Goal: Task Accomplishment & Management: Manage account settings

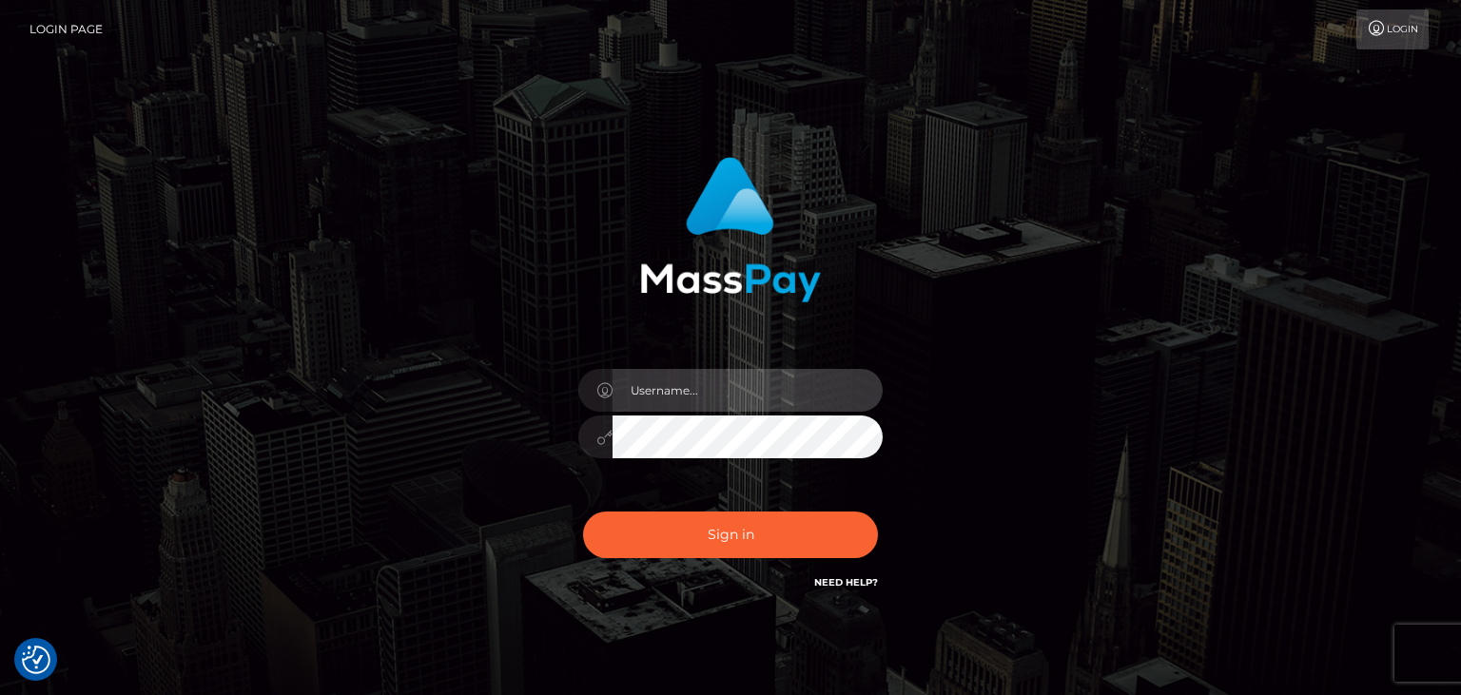
type input "faisal_uplift"
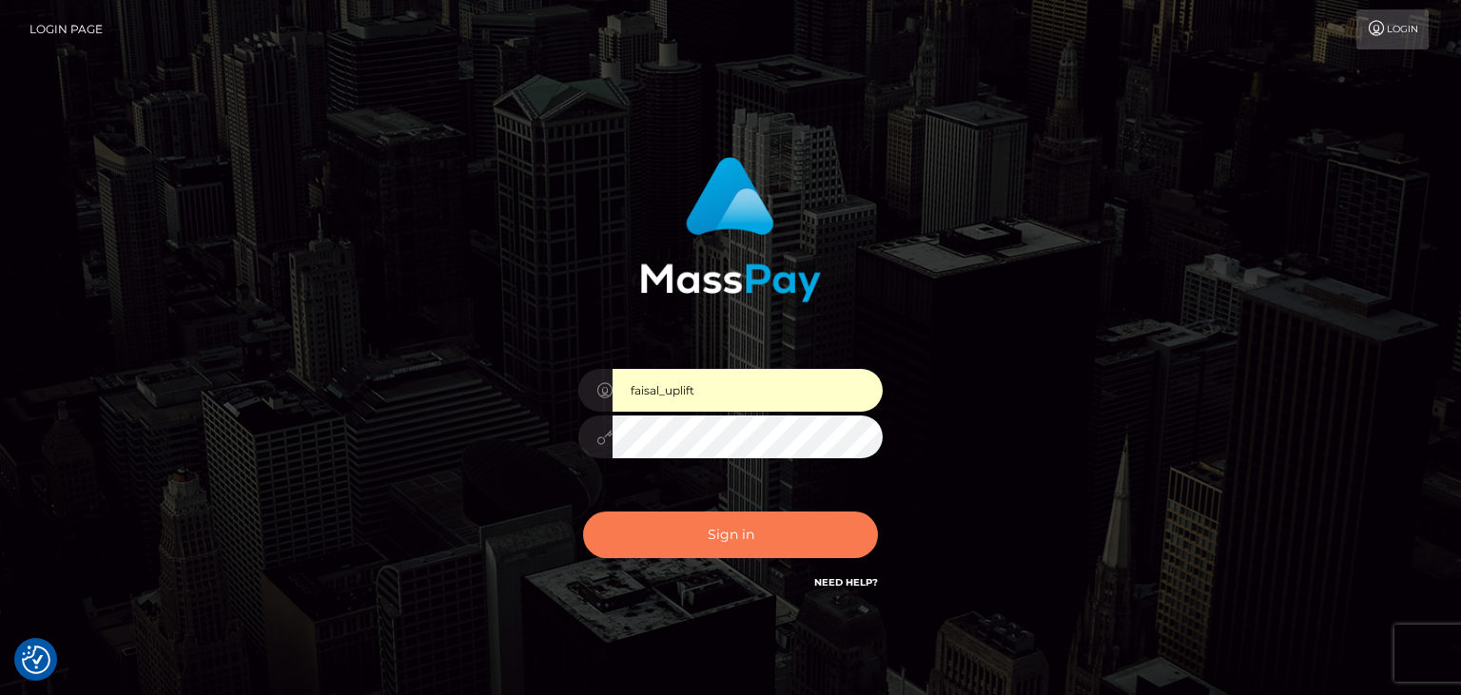
click at [765, 538] on button "Sign in" at bounding box center [730, 535] width 295 height 47
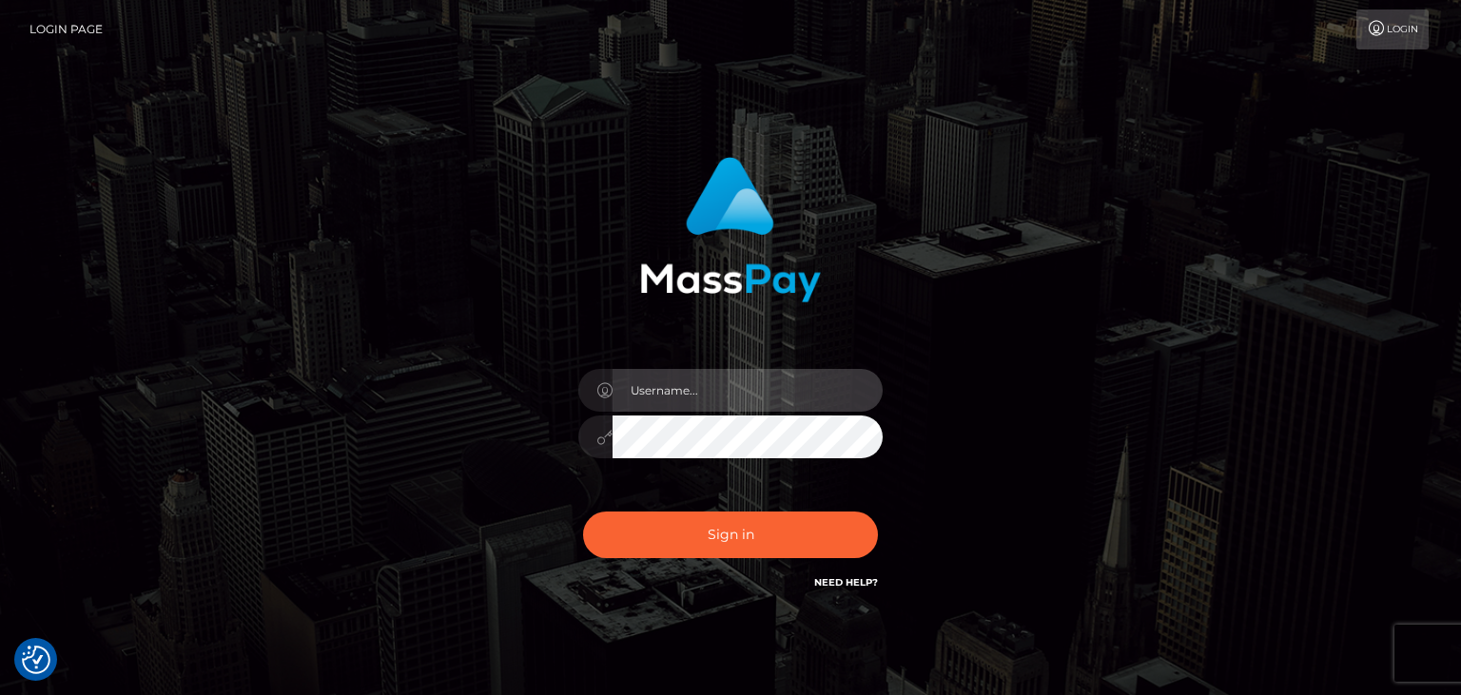
click at [713, 391] on input "text" at bounding box center [747, 390] width 270 height 43
type input "faisal_uplift"
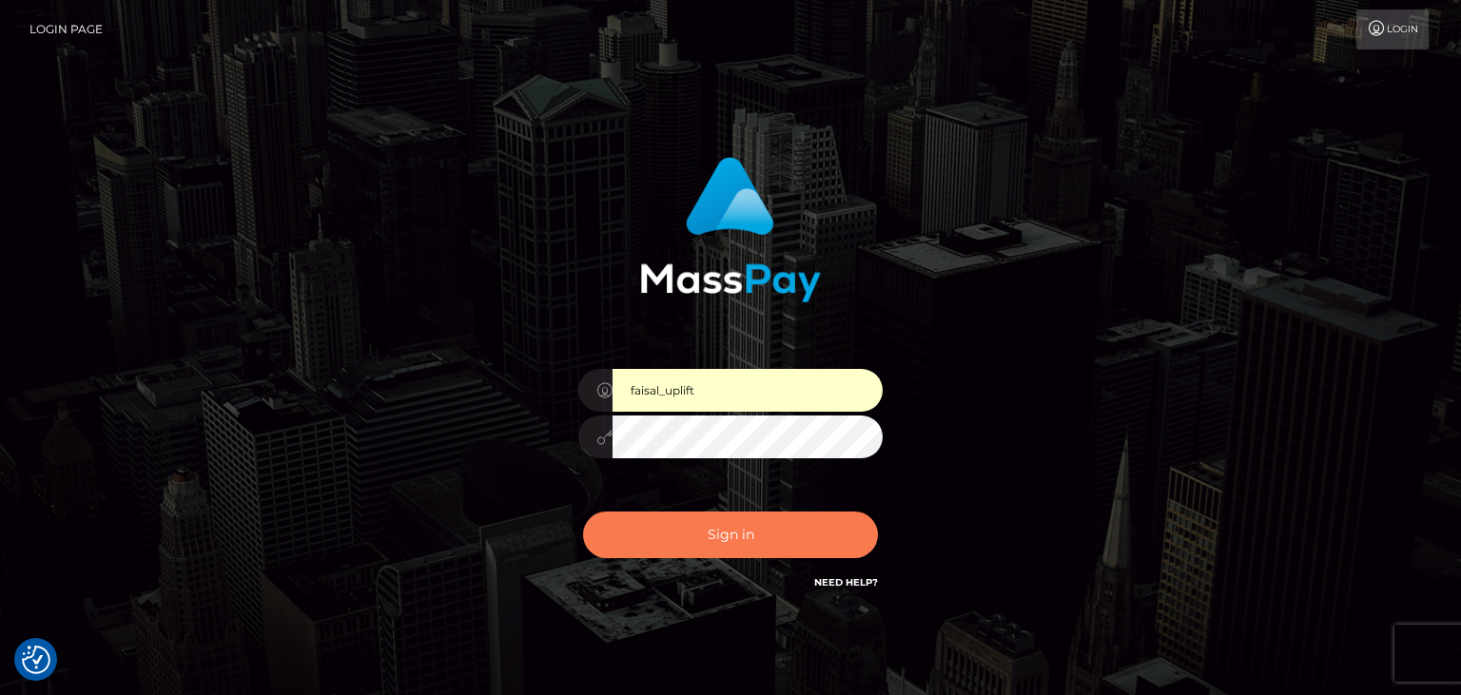
click at [732, 523] on button "Sign in" at bounding box center [730, 535] width 295 height 47
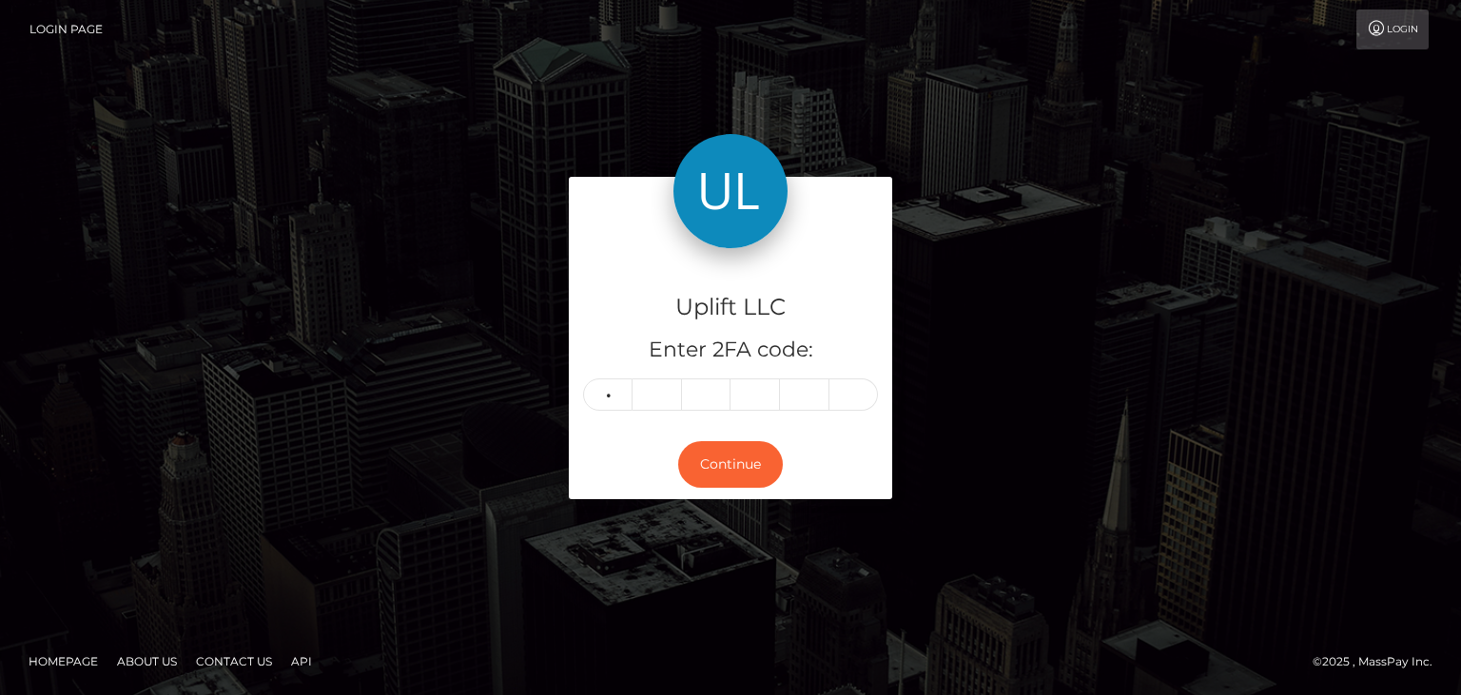
type input "9"
type input "5"
type input "3"
type input "6"
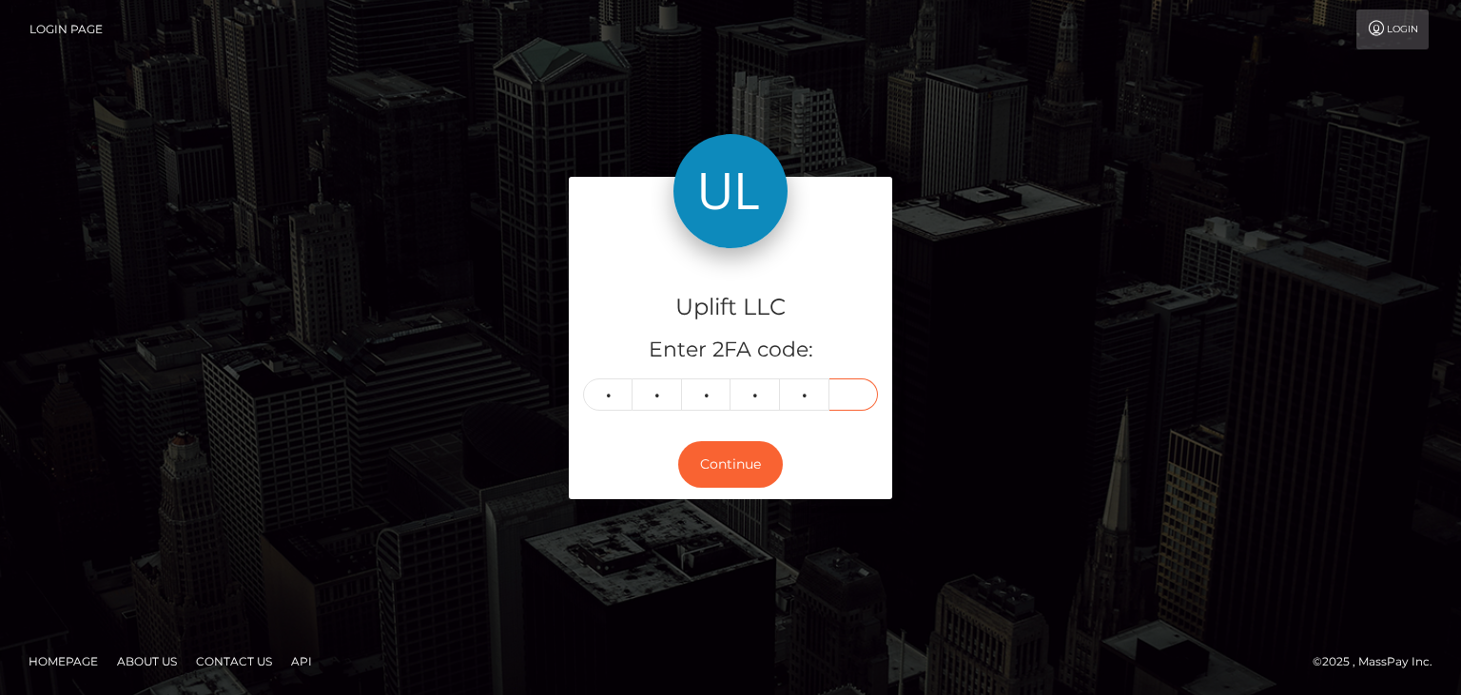
type input "8"
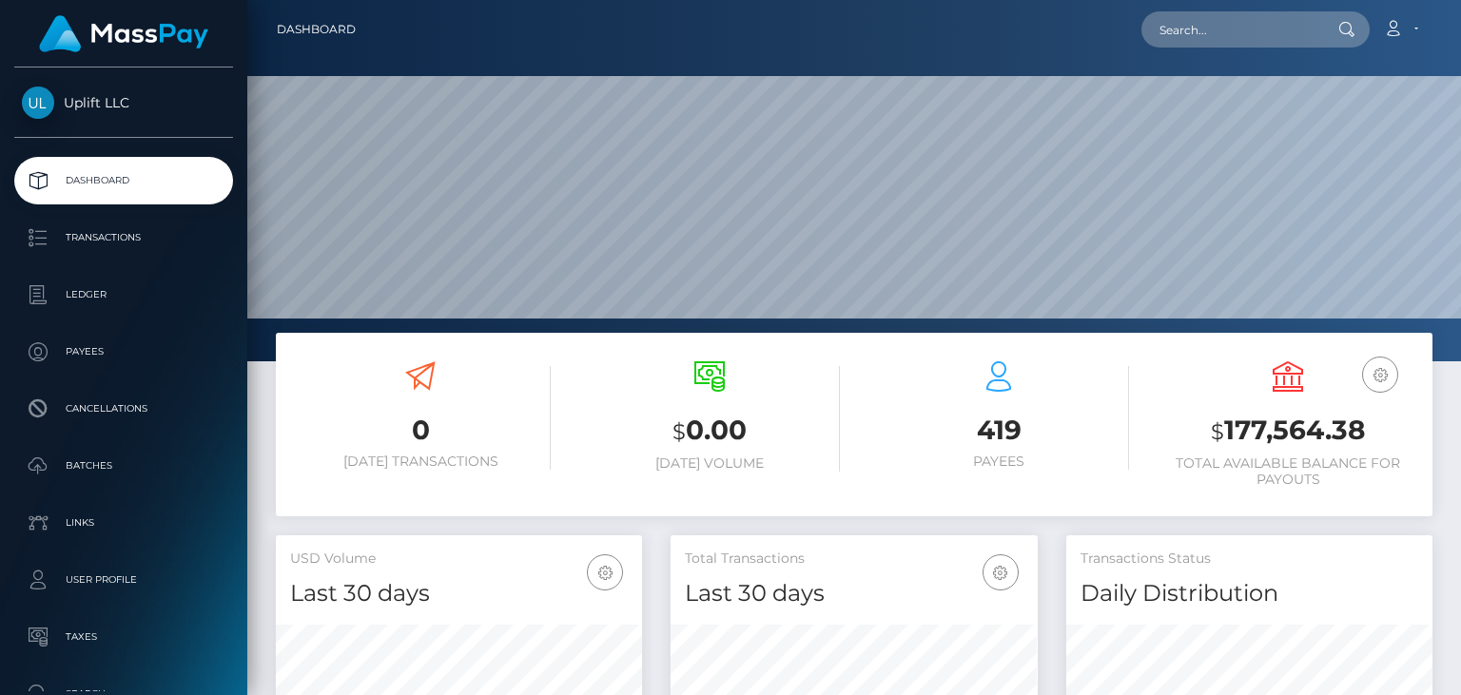
scroll to position [337, 365]
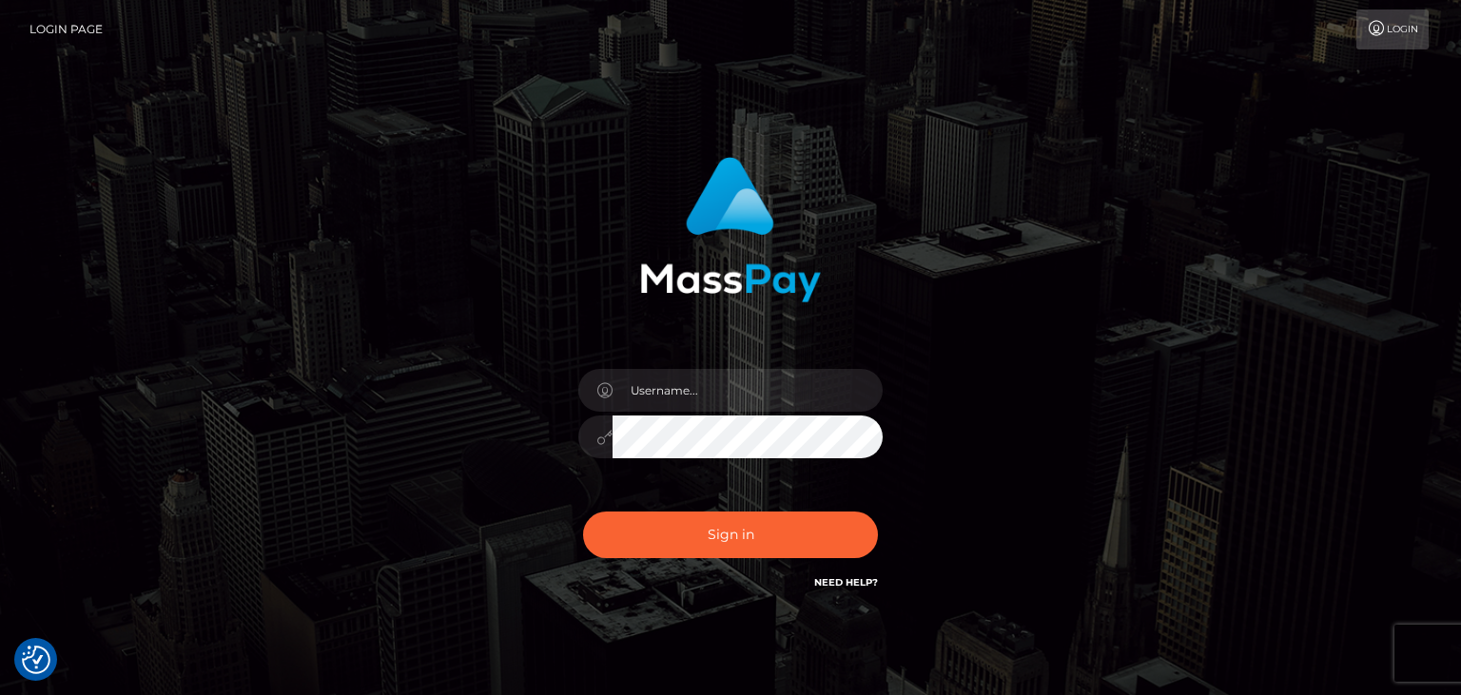
checkbox input "true"
